Goal: Task Accomplishment & Management: Use online tool/utility

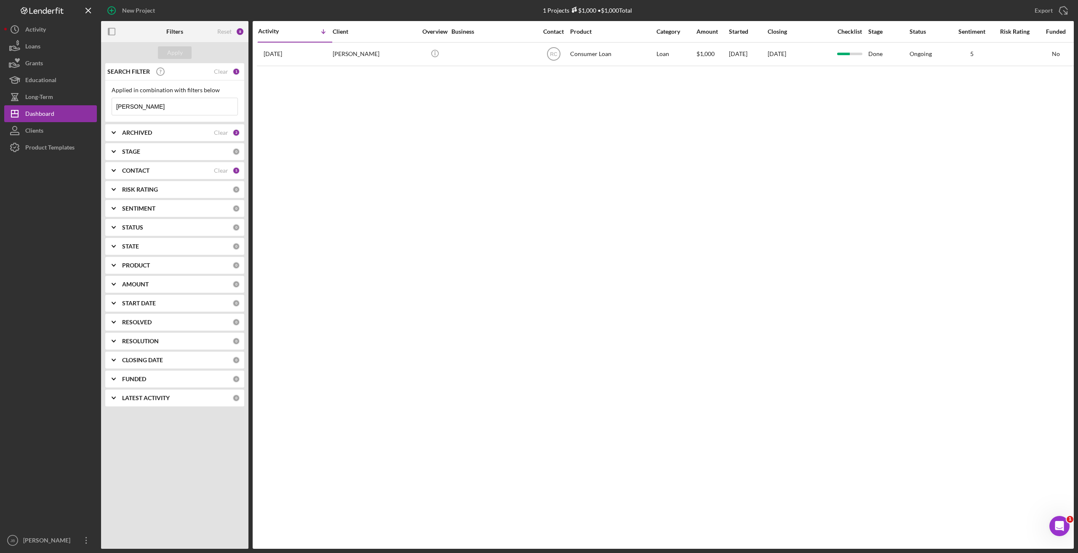
click at [174, 102] on input "[PERSON_NAME]" at bounding box center [175, 106] width 126 height 17
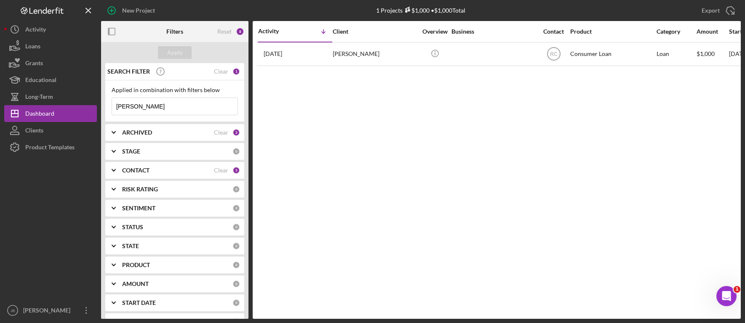
drag, startPoint x: 171, startPoint y: 109, endPoint x: 97, endPoint y: 109, distance: 74.6
click at [99, 108] on div "New Project 1 Projects $1,000 • $1,000 Total [PERSON_NAME] Export Icon/Export F…" at bounding box center [372, 159] width 737 height 319
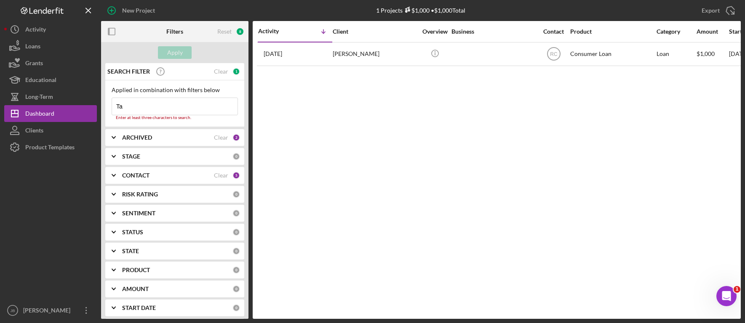
type input "[PERSON_NAME]"
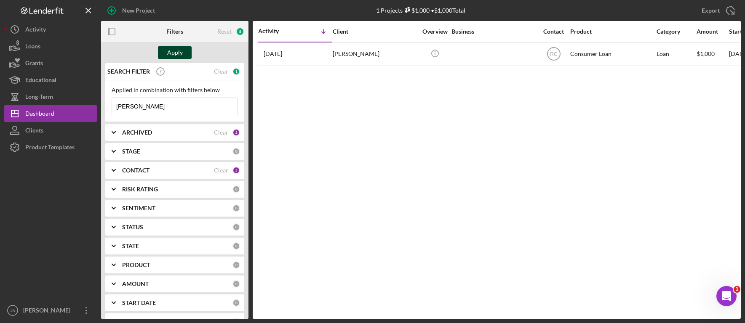
click at [172, 55] on div "Apply" at bounding box center [175, 52] width 16 height 13
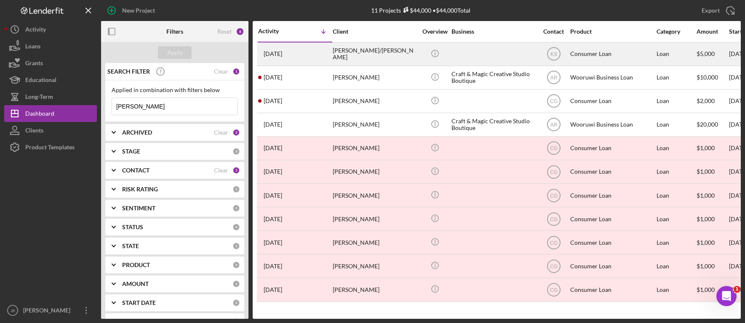
click at [395, 55] on div "[PERSON_NAME]/[PERSON_NAME]" at bounding box center [375, 54] width 84 height 22
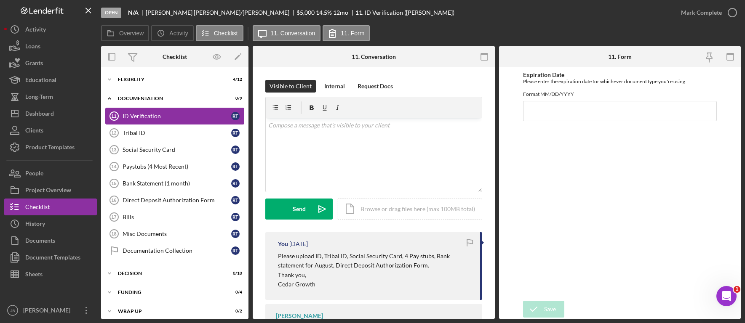
click at [188, 122] on link "ID Verification 11 ID Verification R T" at bounding box center [174, 116] width 139 height 17
click at [305, 132] on div "v Color teal Color pink Remove color Add row above Add row below Add column bef…" at bounding box center [374, 155] width 216 height 74
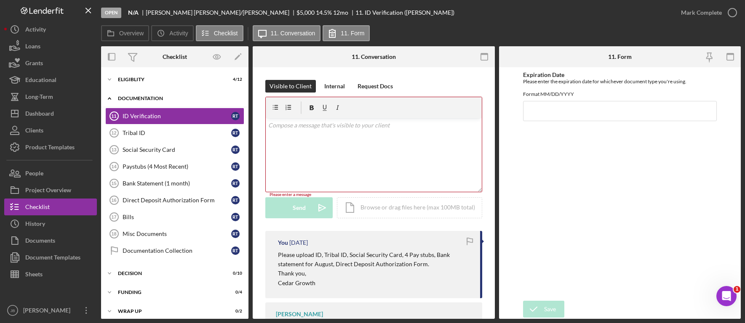
click at [146, 96] on div "Documentation" at bounding box center [178, 98] width 120 height 5
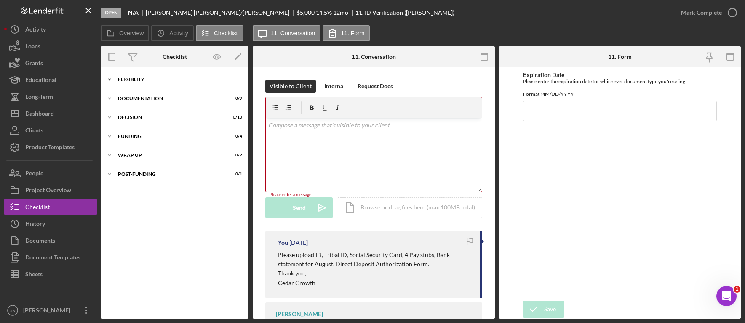
click at [120, 77] on div "Eligiblity" at bounding box center [178, 79] width 120 height 5
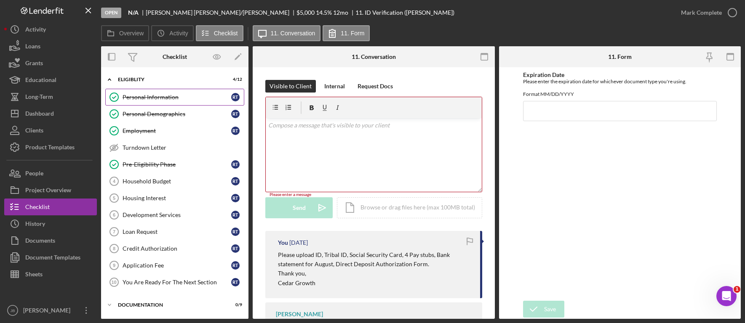
click at [192, 102] on link "Personal Information Personal Information R T" at bounding box center [174, 97] width 139 height 17
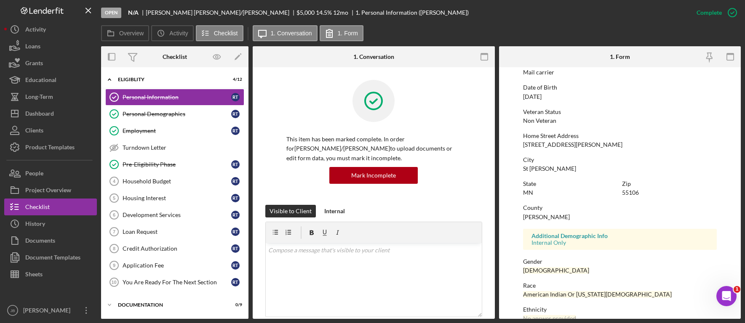
scroll to position [141, 0]
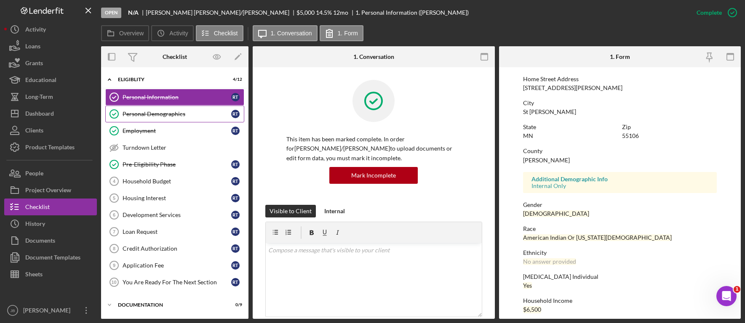
click at [191, 118] on div "Personal Demographics" at bounding box center [177, 114] width 109 height 7
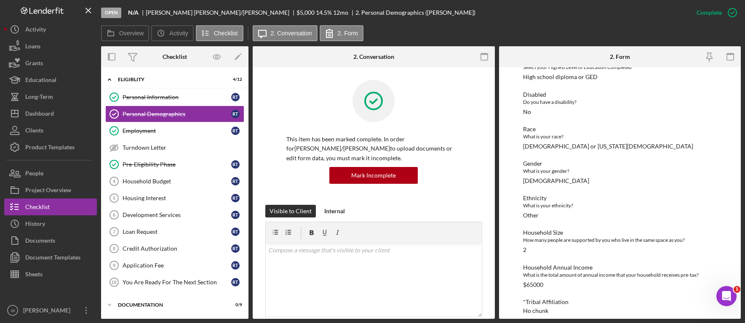
scroll to position [162, 0]
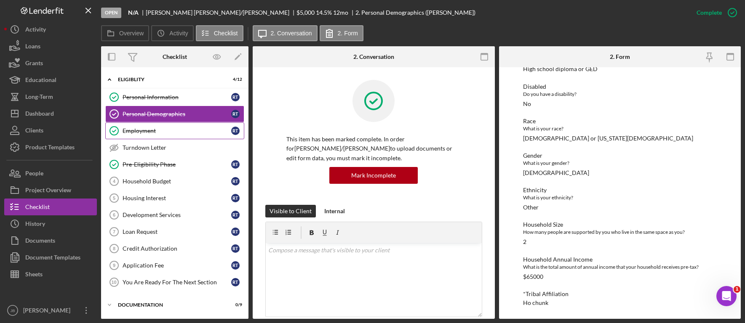
click at [193, 133] on div "Employment" at bounding box center [177, 131] width 109 height 7
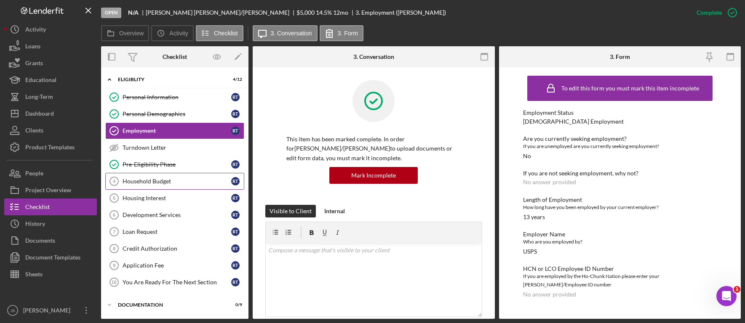
click at [206, 179] on div "Household Budget" at bounding box center [177, 181] width 109 height 7
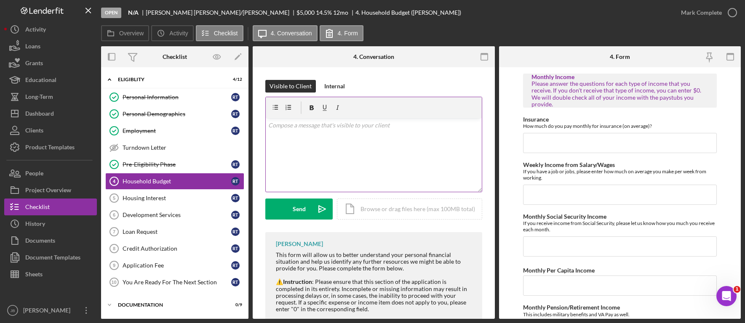
scroll to position [126, 0]
click at [306, 144] on div "v Color teal Color pink Remove color Add row above Add row below Add column bef…" at bounding box center [374, 155] width 216 height 74
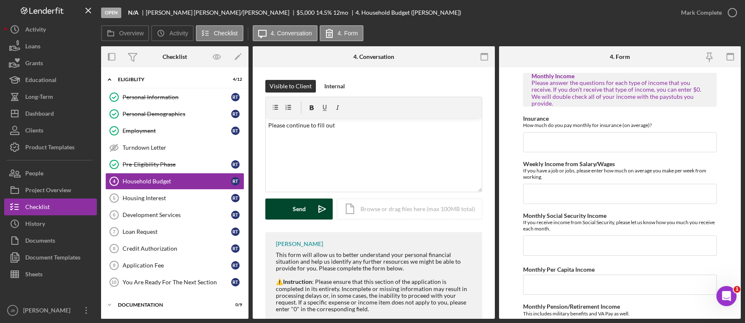
click at [325, 206] on icon "Icon/icon-invite-send" at bounding box center [322, 209] width 21 height 21
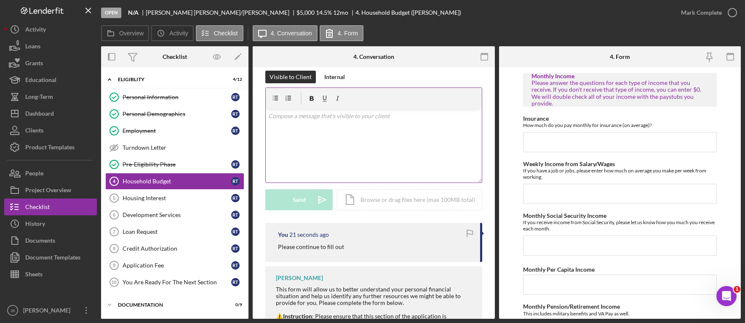
scroll to position [0, 0]
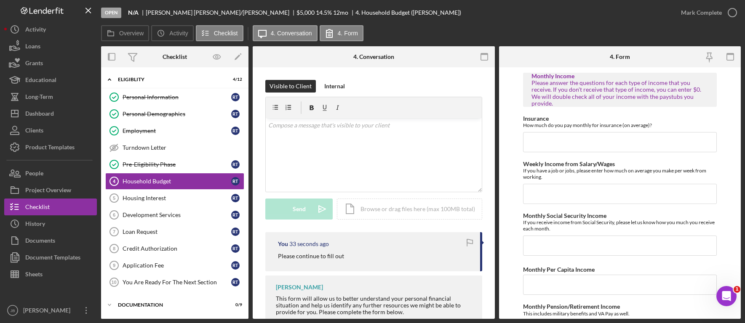
click at [410, 35] on div "Overview Icon/History Activity Checklist Icon/Message 4. Conversation 4. Form" at bounding box center [421, 33] width 640 height 17
click at [72, 117] on button "Icon/Dashboard Dashboard" at bounding box center [50, 113] width 93 height 17
